Goal: Transaction & Acquisition: Purchase product/service

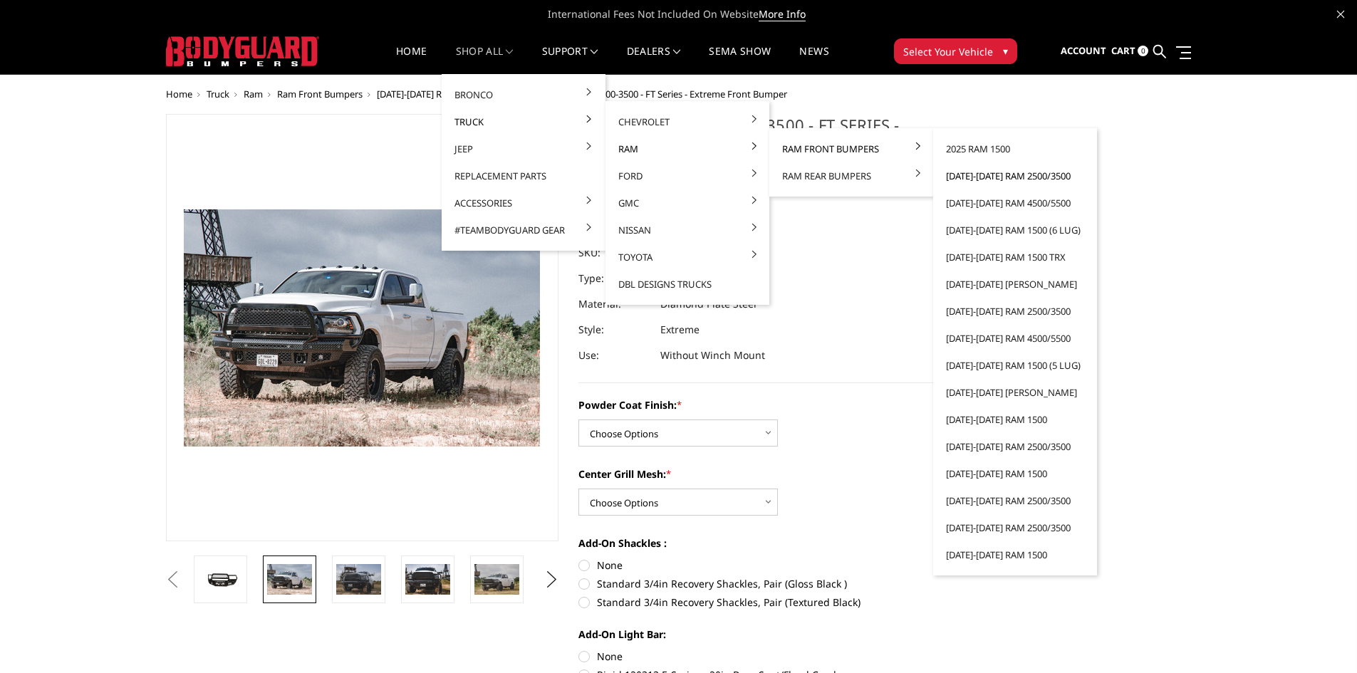
click at [977, 172] on link "[DATE]-[DATE] Ram 2500/3500" at bounding box center [1015, 175] width 152 height 27
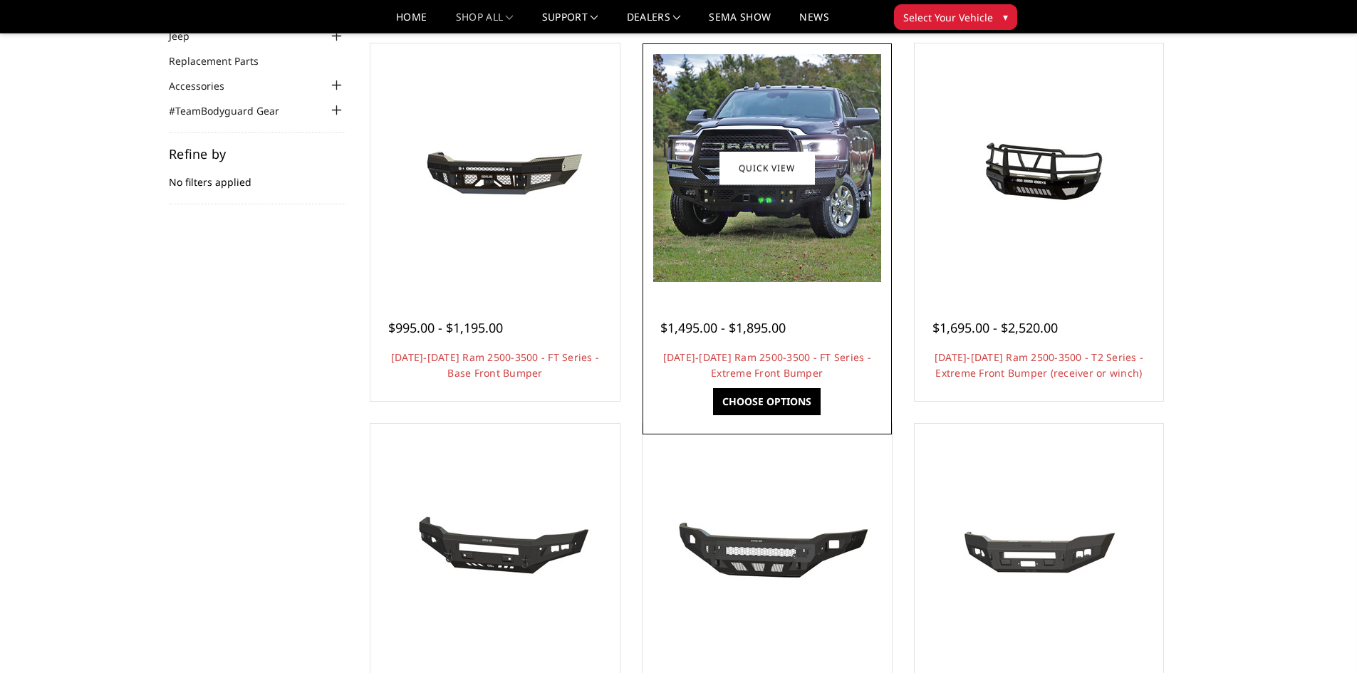
scroll to position [142, 0]
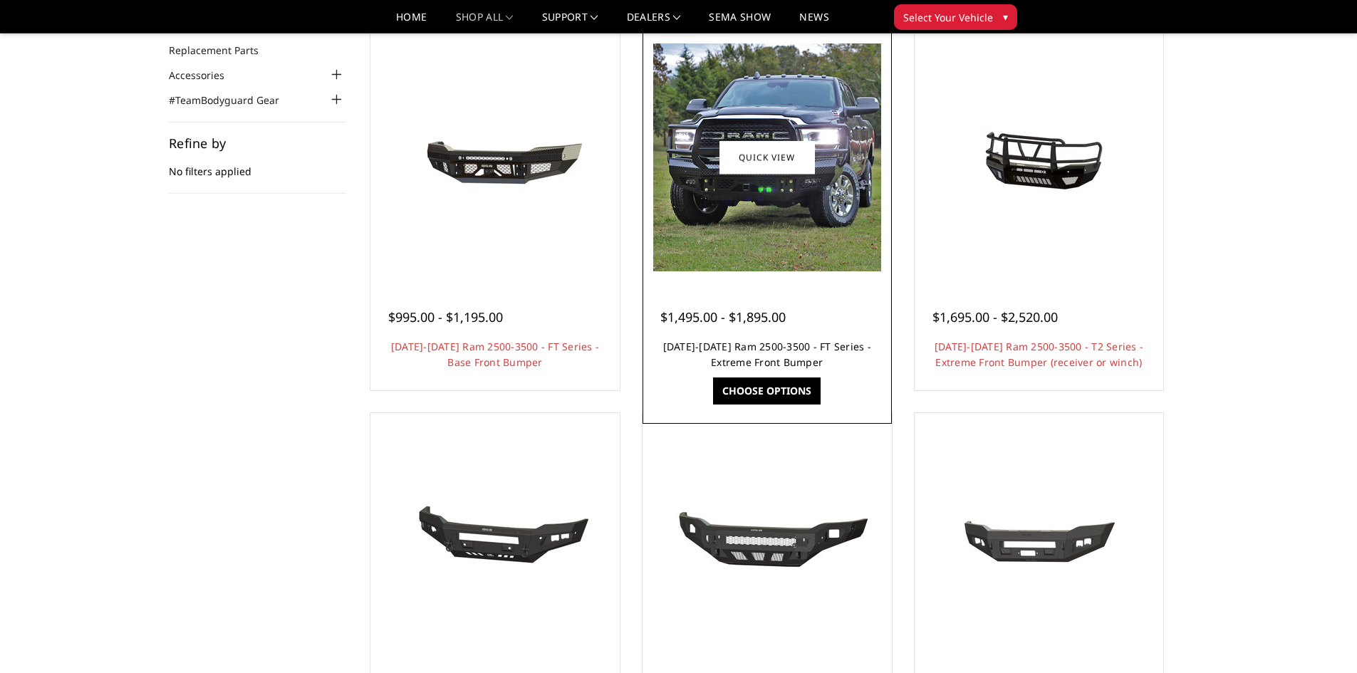
click at [774, 343] on link "2019-2026 Ram 2500-3500 - FT Series - Extreme Front Bumper" at bounding box center [767, 354] width 208 height 29
